Goal: Share content

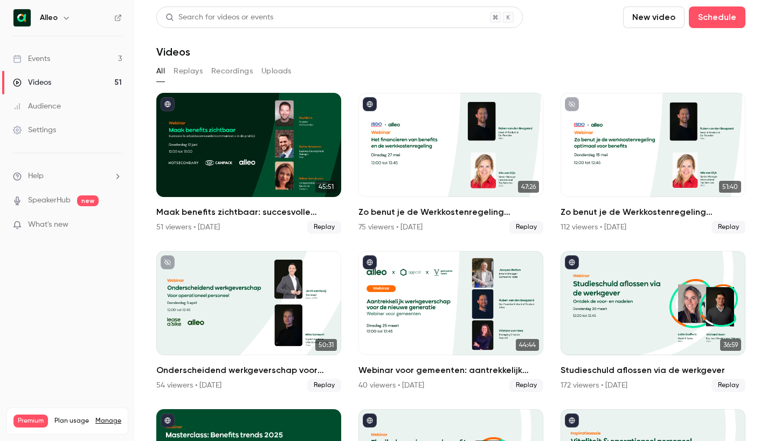
click at [97, 66] on link "Events 3" at bounding box center [67, 59] width 135 height 24
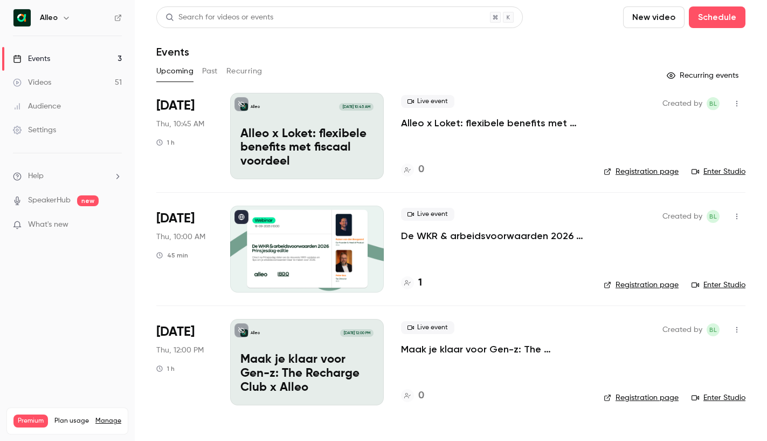
click at [436, 230] on p "De WKR & arbeidsvoorwaarden 2026 - [DATE] editie" at bounding box center [493, 235] width 185 height 13
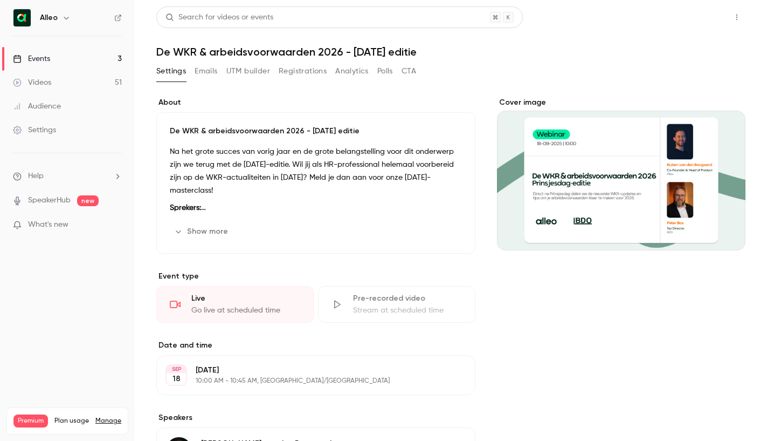
click at [699, 17] on button "Share" at bounding box center [698, 17] width 43 height 22
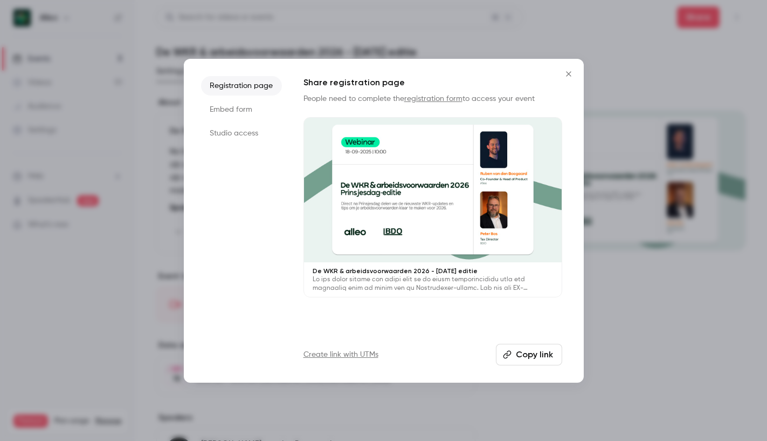
click at [538, 352] on button "Copy link" at bounding box center [529, 354] width 66 height 22
click at [570, 73] on icon "Close" at bounding box center [568, 74] width 13 height 9
